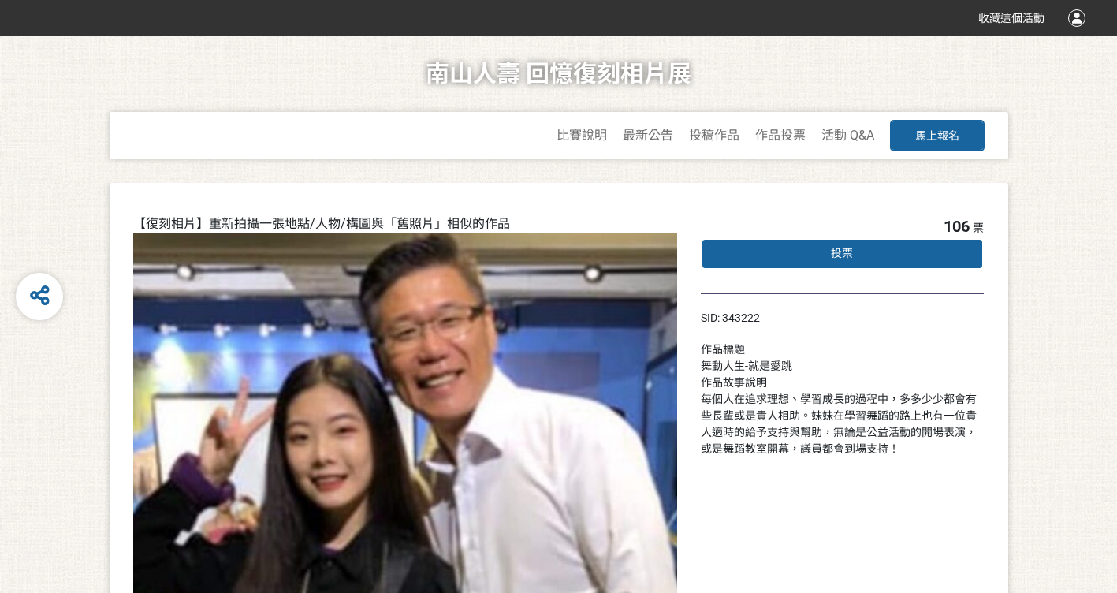
click at [771, 255] on div "投票" at bounding box center [843, 254] width 284 height 32
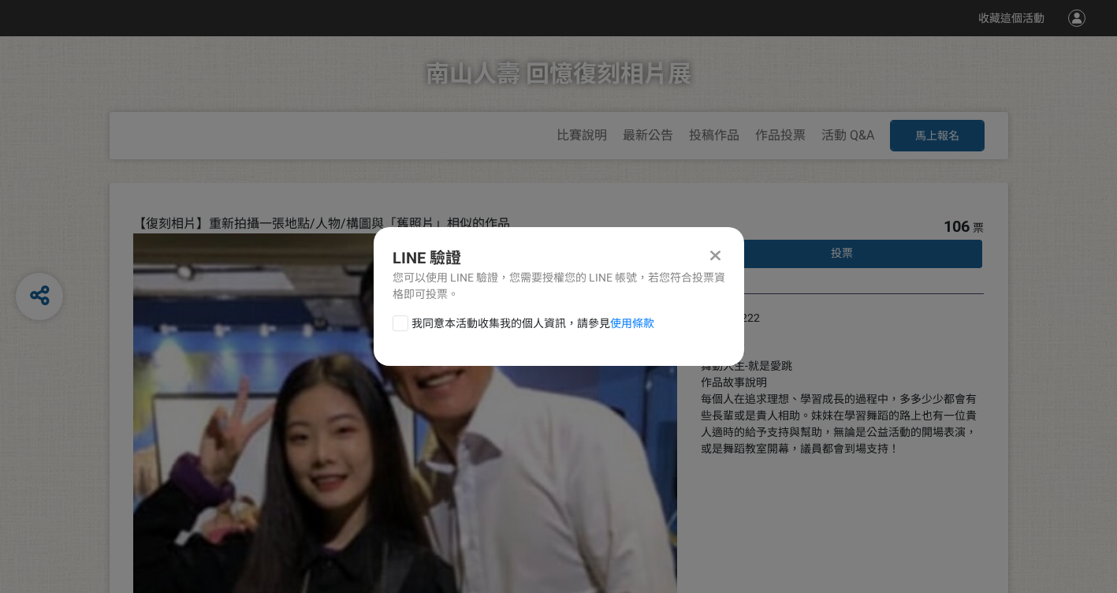
drag, startPoint x: 392, startPoint y: 324, endPoint x: 398, endPoint y: 332, distance: 10.1
click at [398, 330] on div at bounding box center [400, 323] width 16 height 16
checkbox input "true"
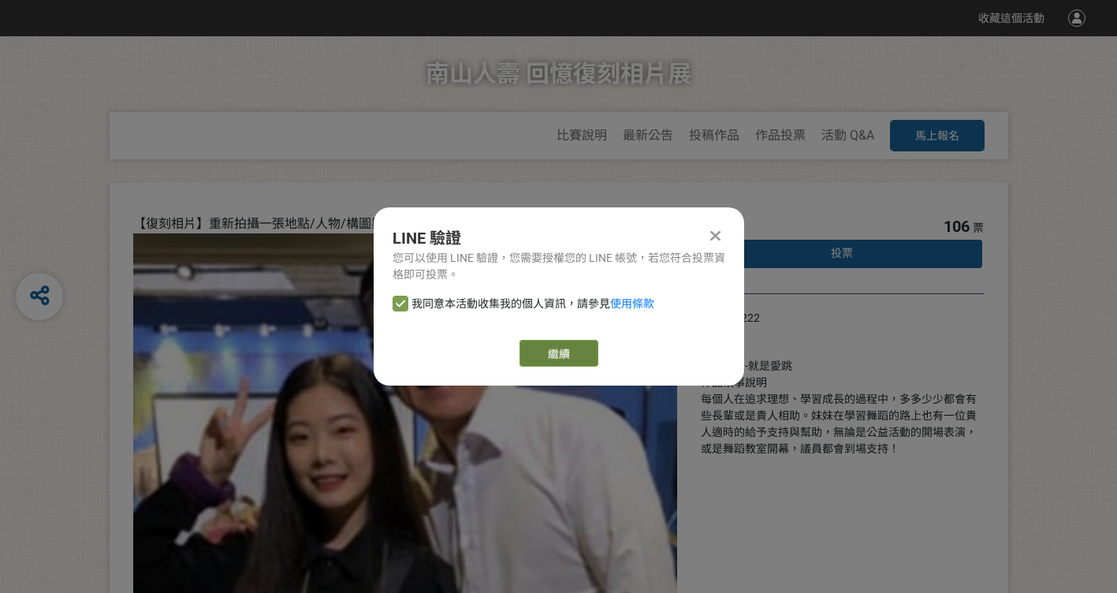
click at [556, 359] on link "繼續" at bounding box center [558, 353] width 79 height 27
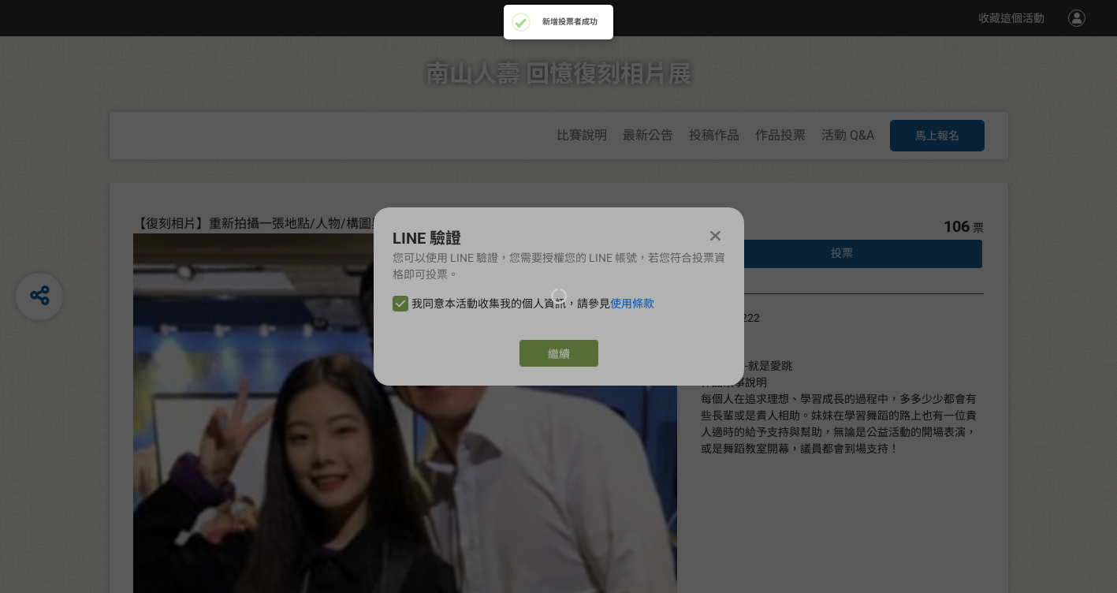
click at [549, 359] on div at bounding box center [558, 296] width 1117 height 593
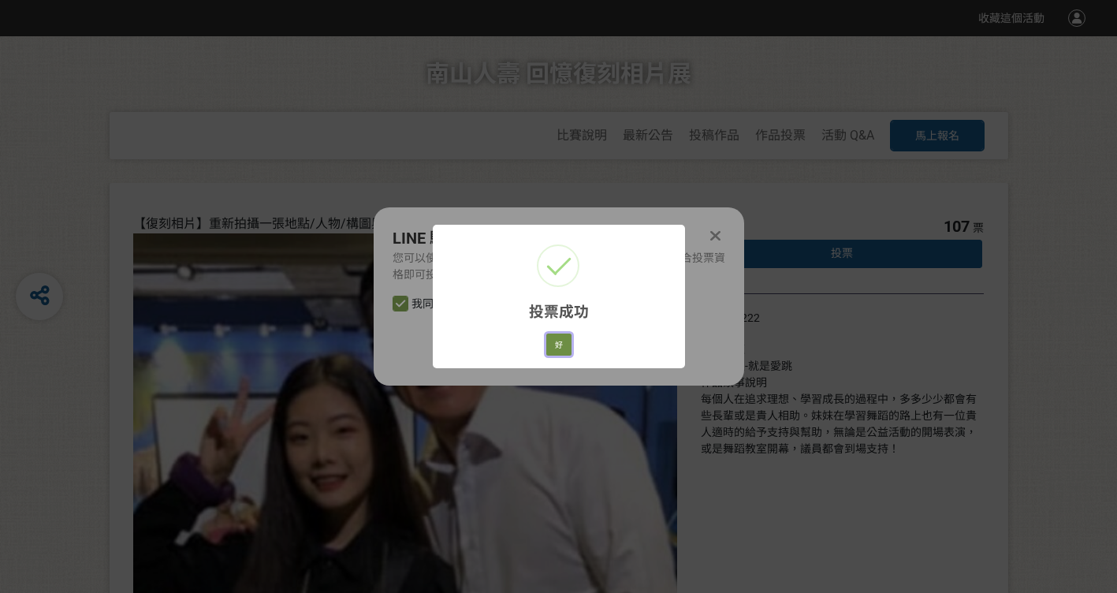
click at [556, 349] on button "好" at bounding box center [558, 344] width 25 height 22
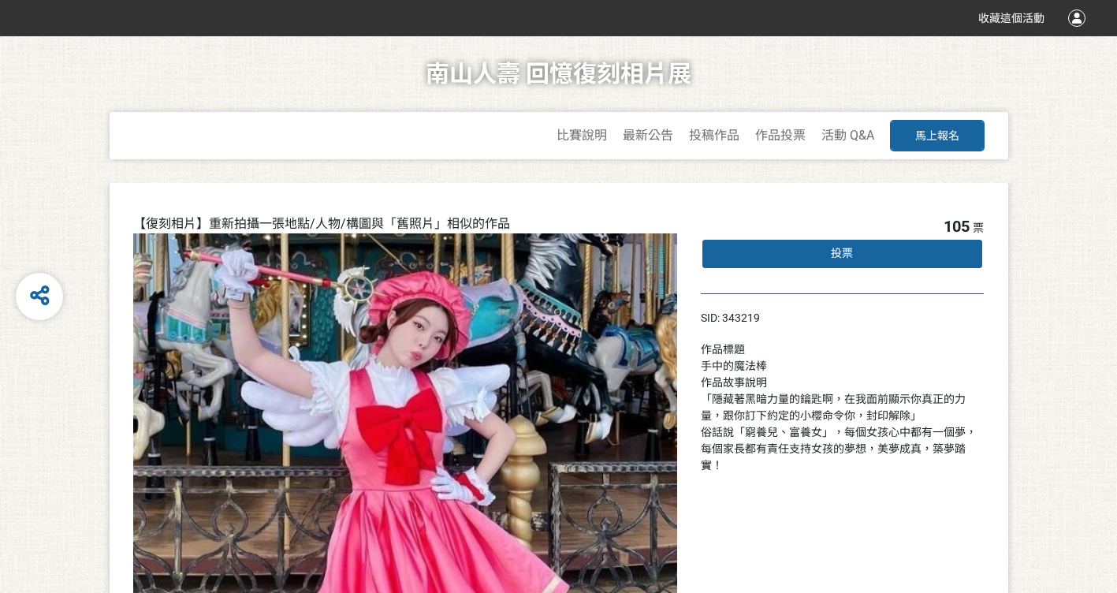
click at [833, 247] on span "投票" at bounding box center [842, 253] width 22 height 13
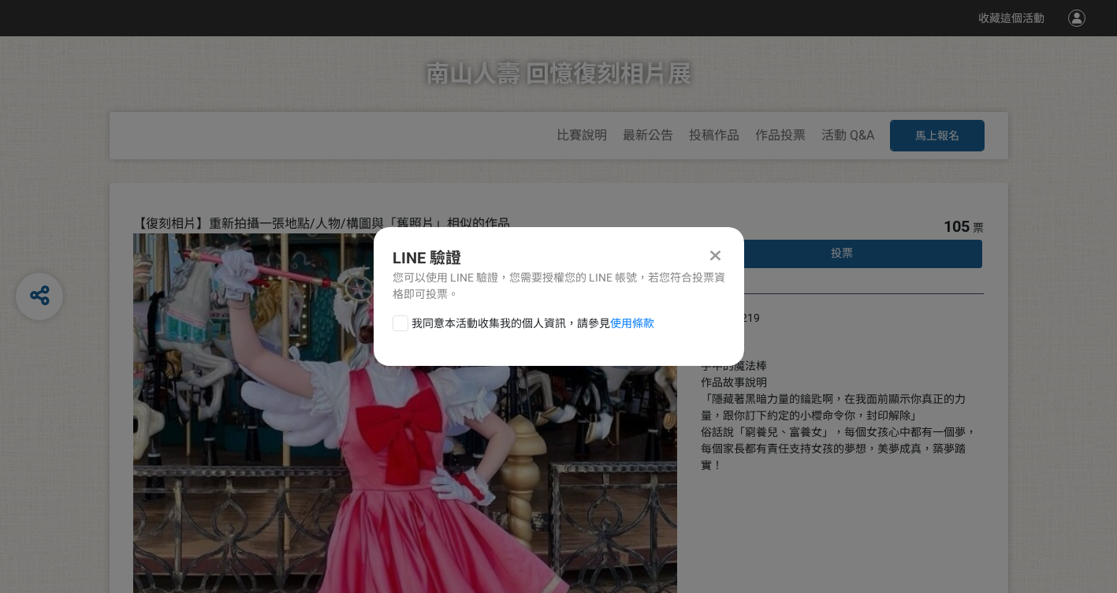
click at [405, 323] on div at bounding box center [400, 323] width 16 height 16
checkbox input "true"
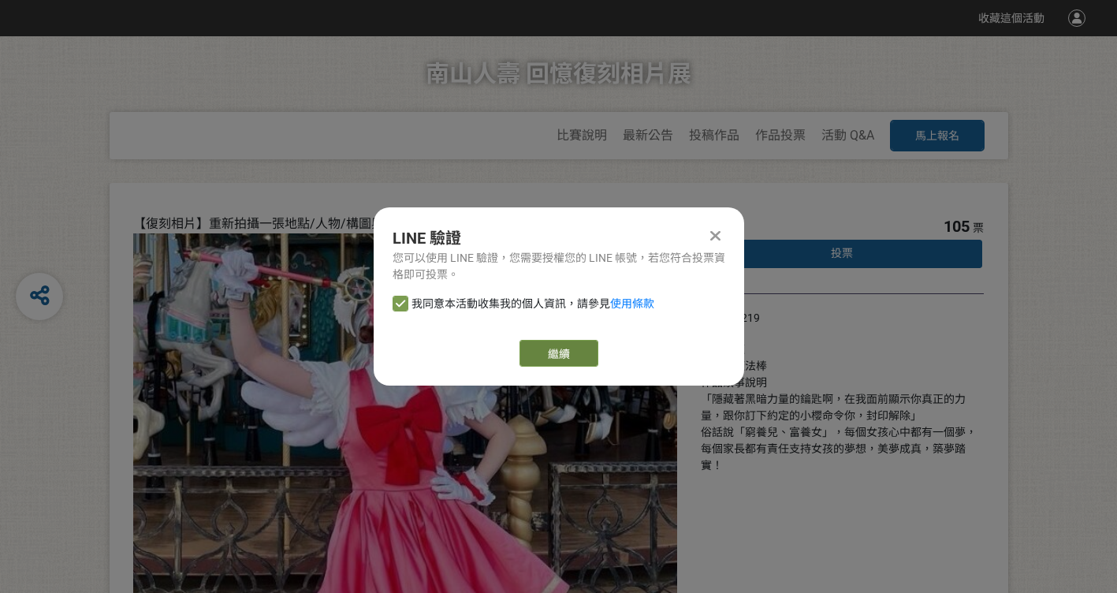
click at [545, 345] on button "繼續" at bounding box center [558, 353] width 79 height 27
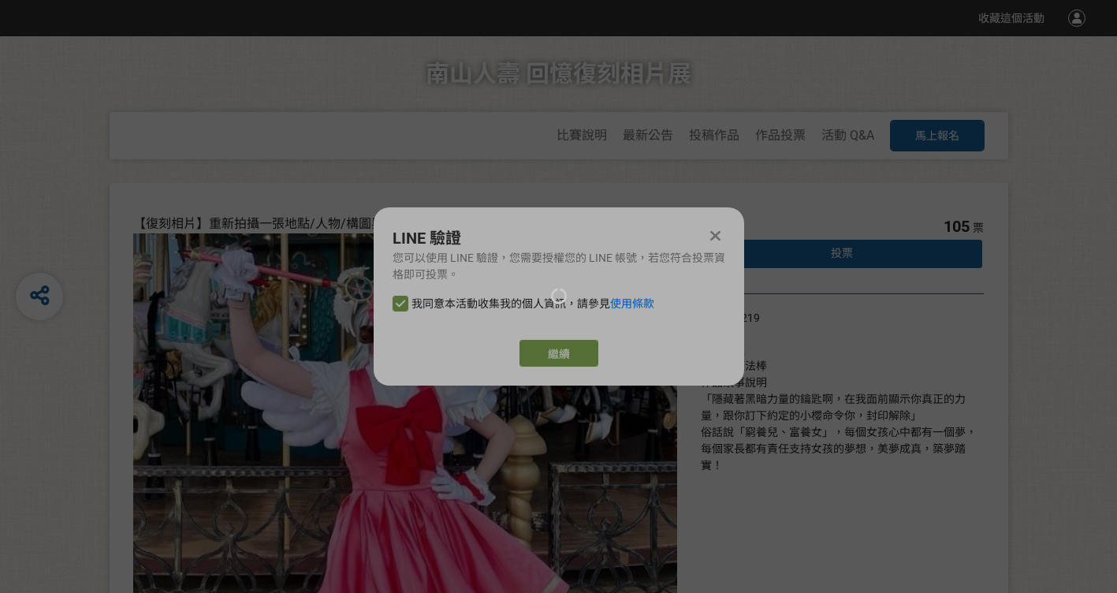
click at [571, 355] on div at bounding box center [558, 296] width 1117 height 593
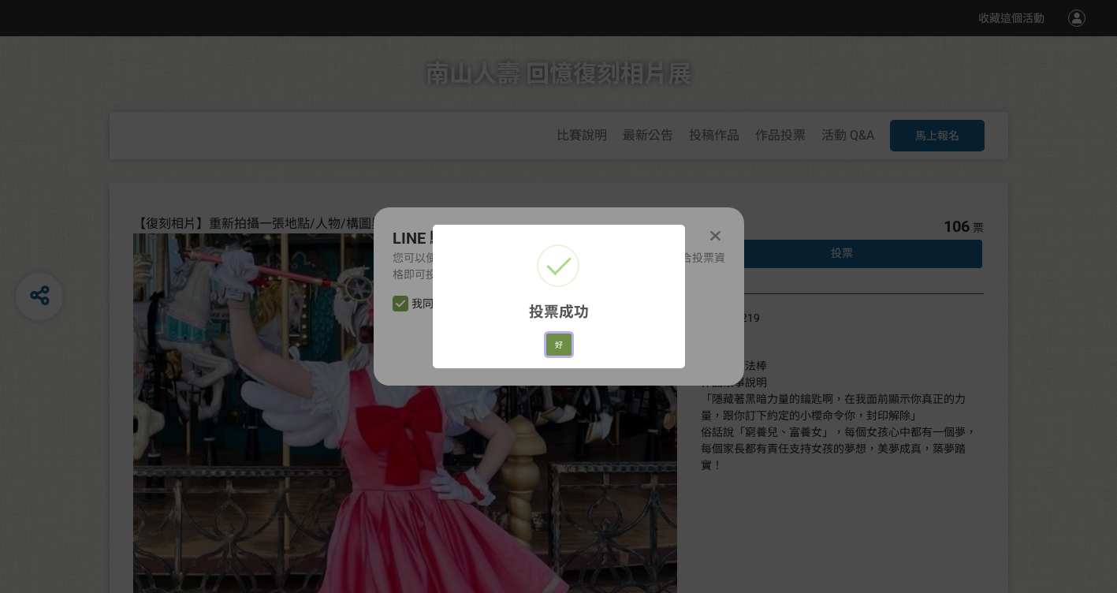
click at [565, 341] on button "好" at bounding box center [558, 344] width 25 height 22
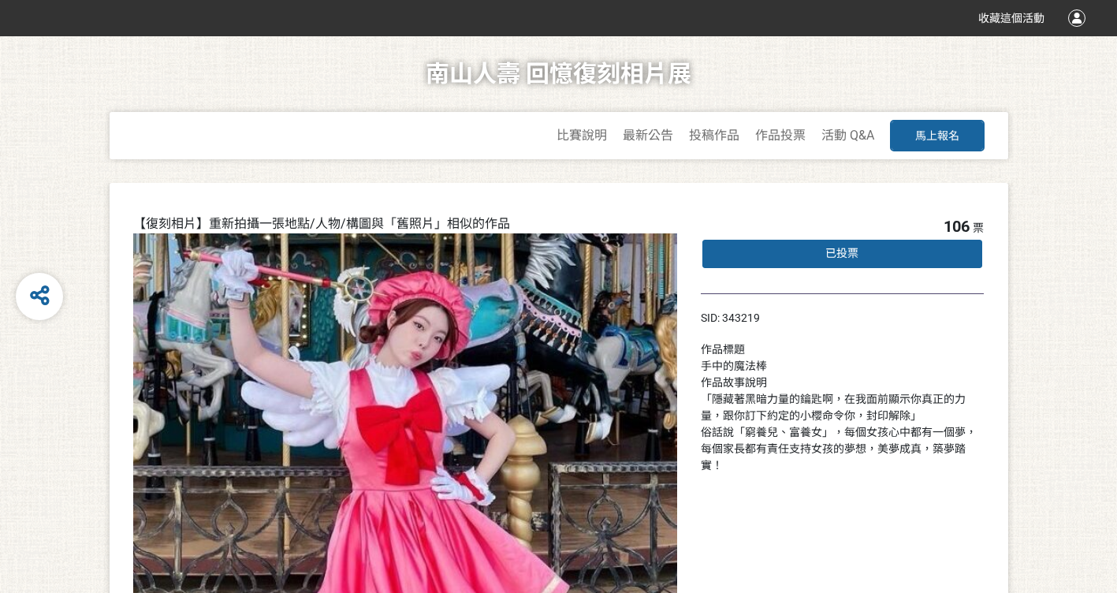
click at [262, 50] on div "南山人壽 回憶復刻相片展 比賽說明 最新公告 投稿作品 作品投票 活動 Q&A 馬上報名" at bounding box center [559, 109] width 1054 height 147
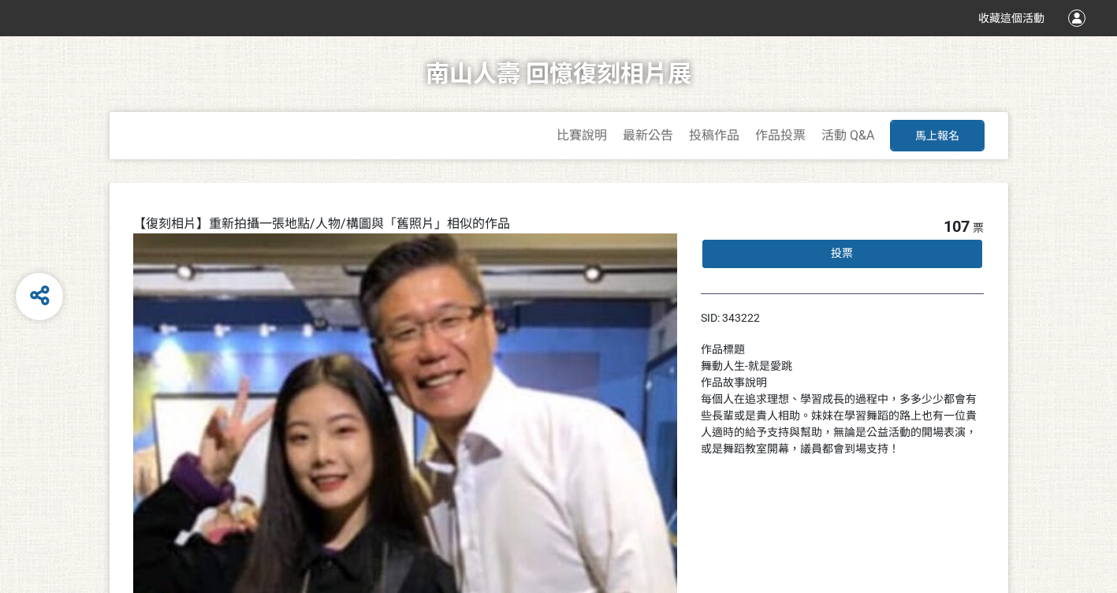
click at [832, 253] on span "投票" at bounding box center [842, 253] width 22 height 13
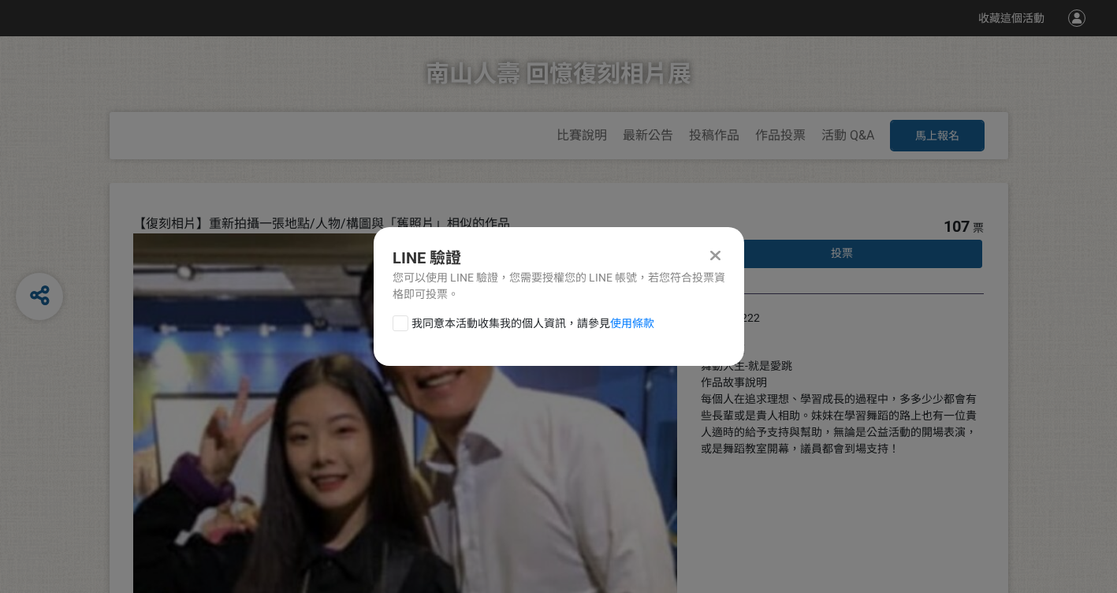
click at [406, 320] on div at bounding box center [400, 323] width 16 height 16
checkbox input "true"
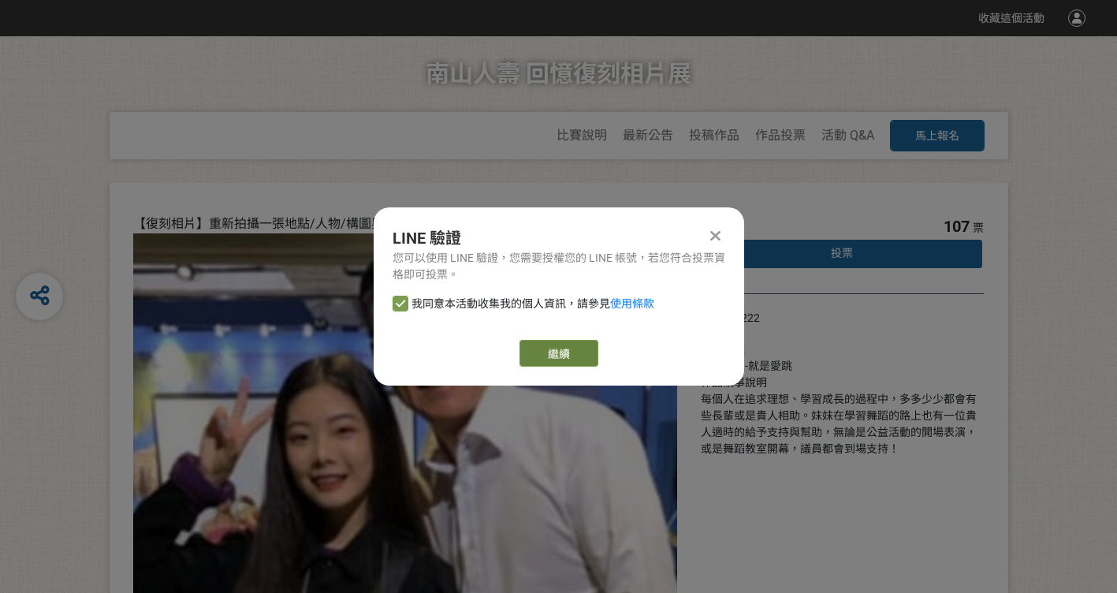
click at [552, 348] on button "繼續" at bounding box center [558, 353] width 79 height 27
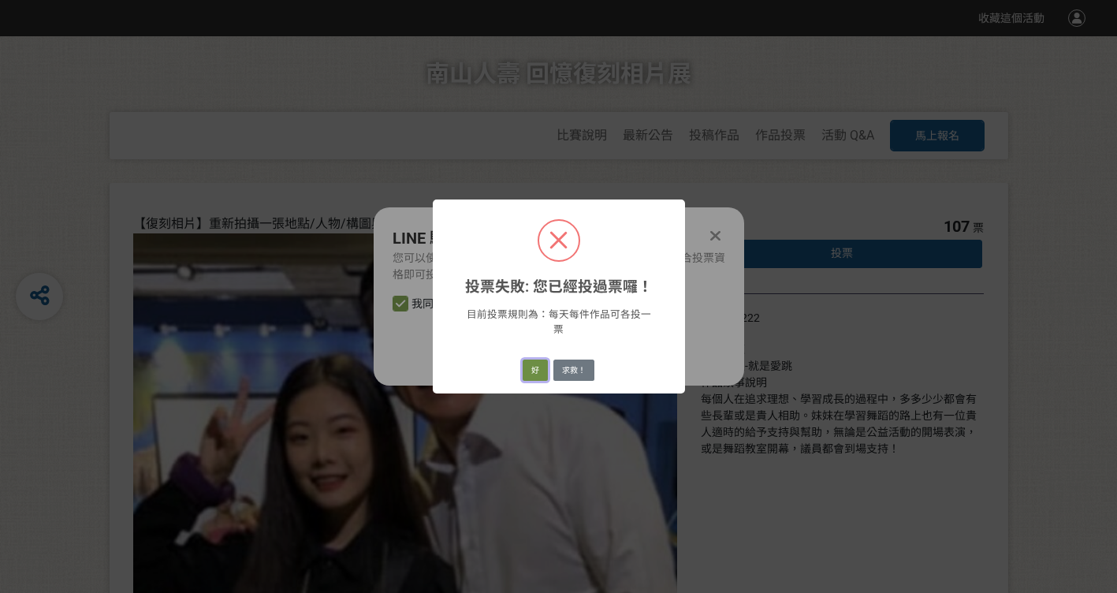
click at [544, 366] on button "好" at bounding box center [534, 370] width 25 height 22
